Goal: Find specific page/section: Find specific page/section

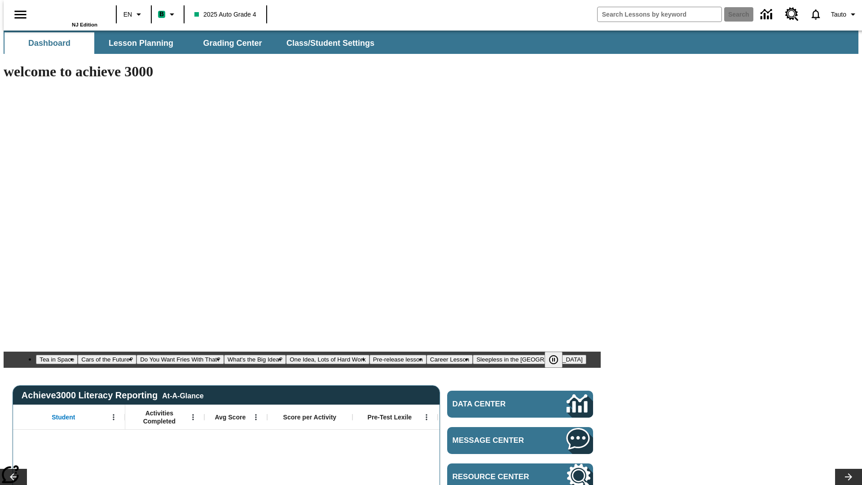
type input "-1"
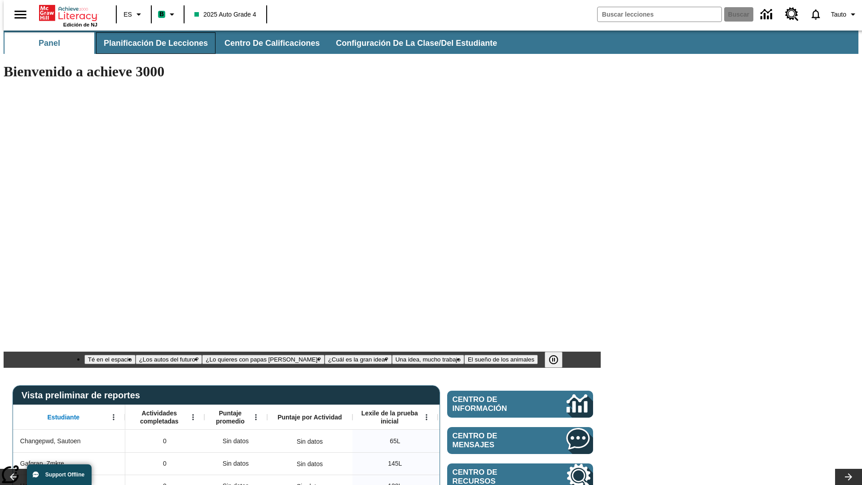
click at [150, 43] on span "Planificación de lecciones" at bounding box center [156, 43] width 104 height 10
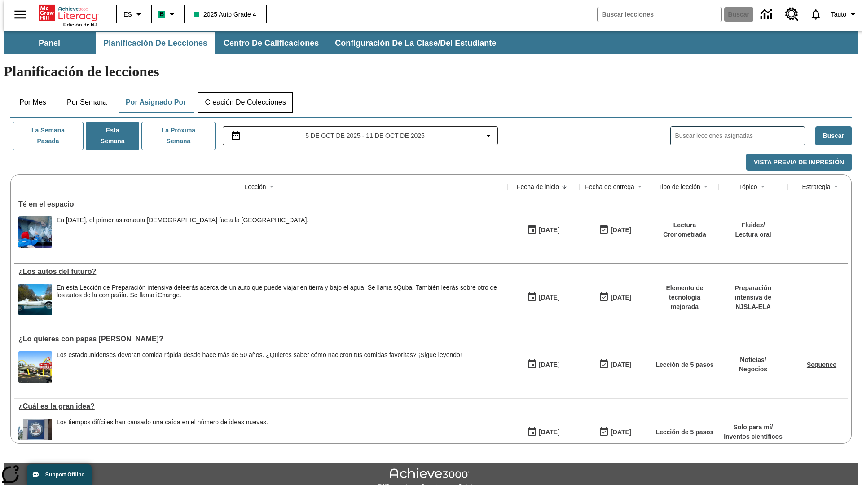
click at [243, 92] on button "Creación de colecciones" at bounding box center [246, 103] width 96 height 22
